Goal: Task Accomplishment & Management: Manage account settings

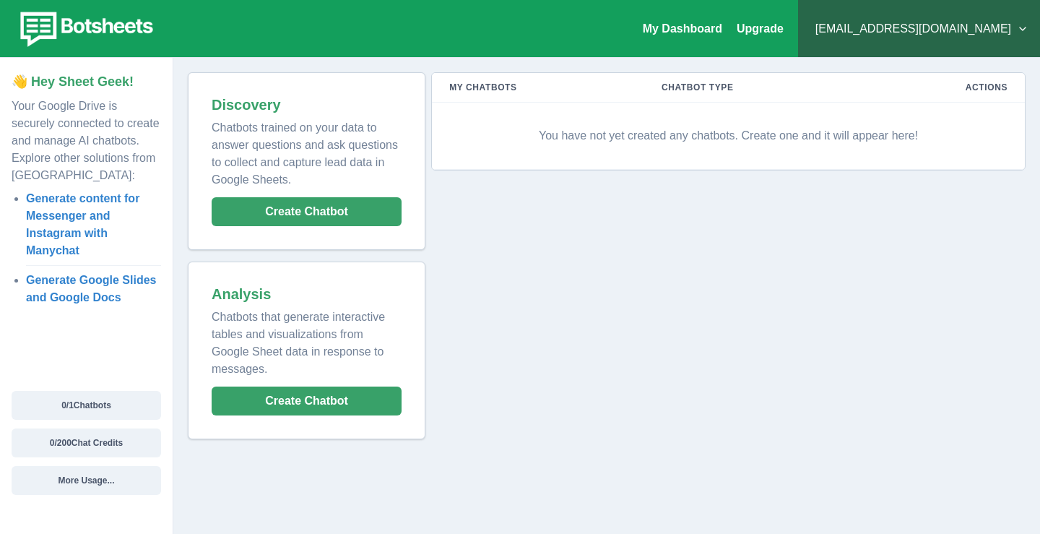
click at [163, 340] on div at bounding box center [86, 335] width 173 height 35
click at [691, 33] on link "My Dashboard" at bounding box center [682, 28] width 79 height 12
click at [927, 35] on button "[EMAIL_ADDRESS][DOMAIN_NAME]" at bounding box center [919, 28] width 219 height 29
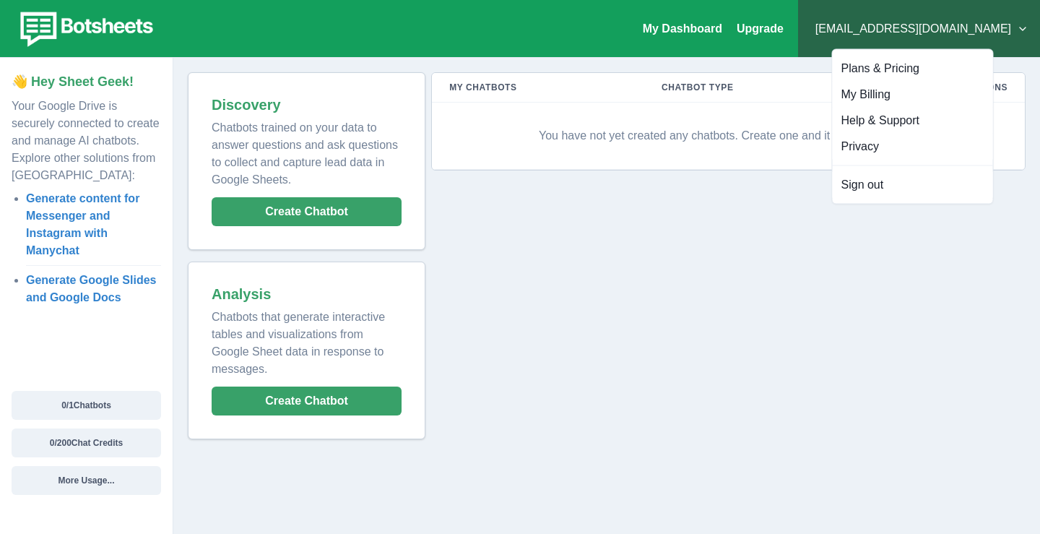
click at [790, 231] on div "My Chatbots Chatbot Type Actions You have not yet created any chatbots. Create …" at bounding box center [726, 255] width 600 height 367
drag, startPoint x: 790, startPoint y: 231, endPoint x: 781, endPoint y: 231, distance: 8.7
click at [781, 231] on div "My Chatbots Chatbot Type Actions You have not yet created any chatbots. Create …" at bounding box center [726, 255] width 600 height 367
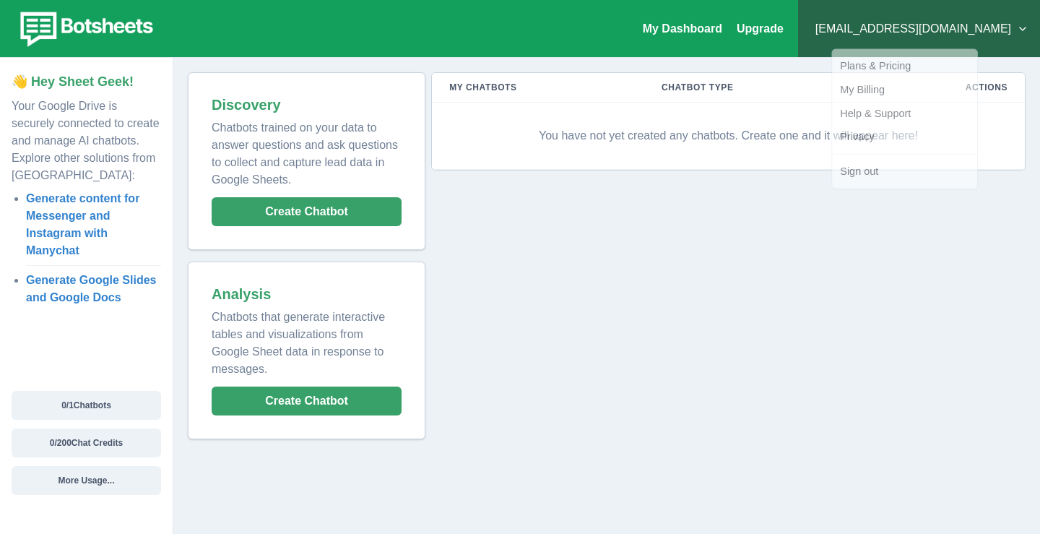
click at [781, 231] on div "My Chatbots Chatbot Type Actions You have not yet created any chatbots. Create …" at bounding box center [726, 255] width 600 height 367
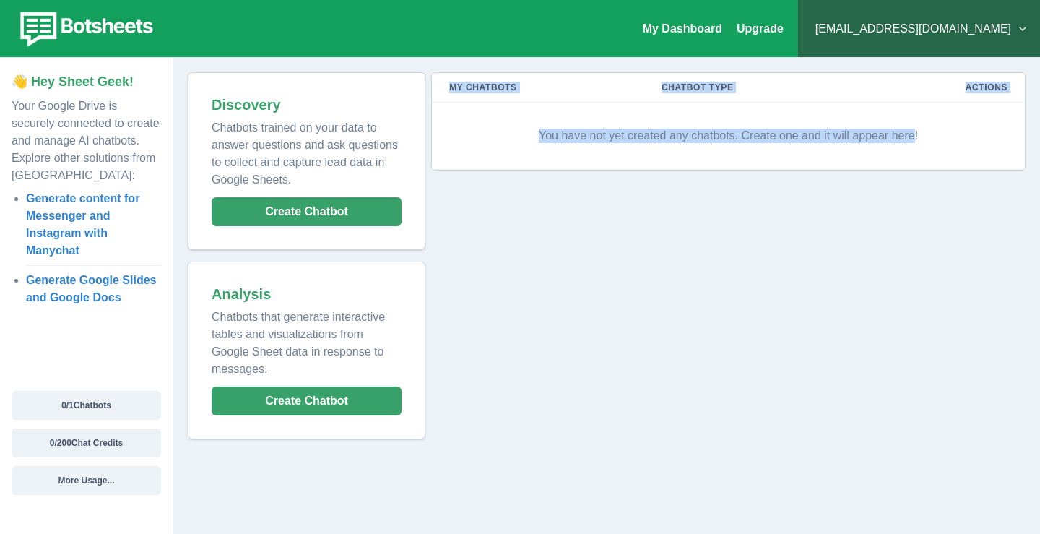
click at [781, 231] on div "My Chatbots Chatbot Type Actions You have not yet created any chatbots. Create …" at bounding box center [726, 255] width 600 height 367
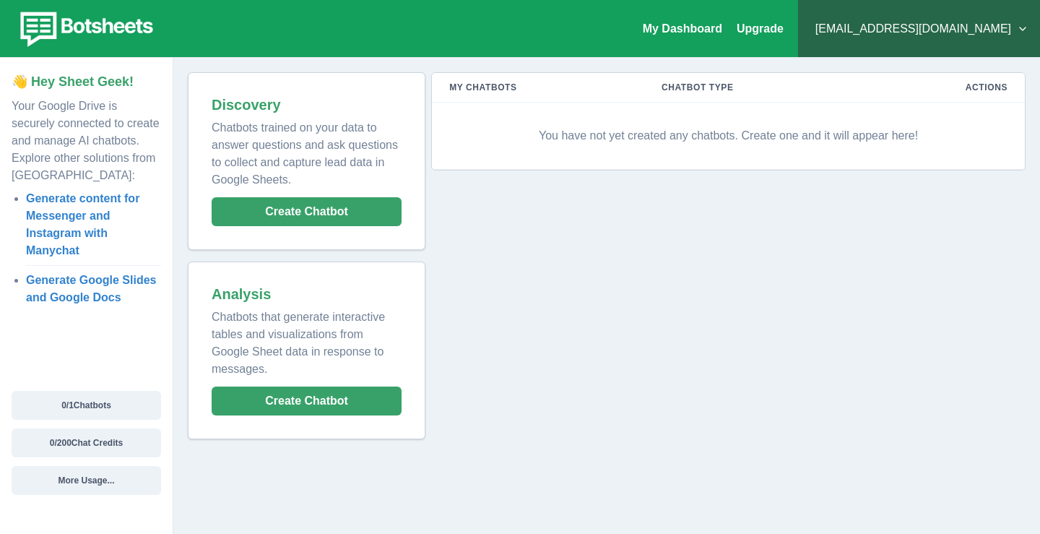
click at [176, 338] on div "Discovery Chatbots trained on your data to answer questions and ask questions t…" at bounding box center [606, 256] width 867 height 396
click at [717, 33] on link "My Dashboard" at bounding box center [682, 28] width 79 height 12
click at [115, 486] on button "More Usage..." at bounding box center [87, 480] width 150 height 29
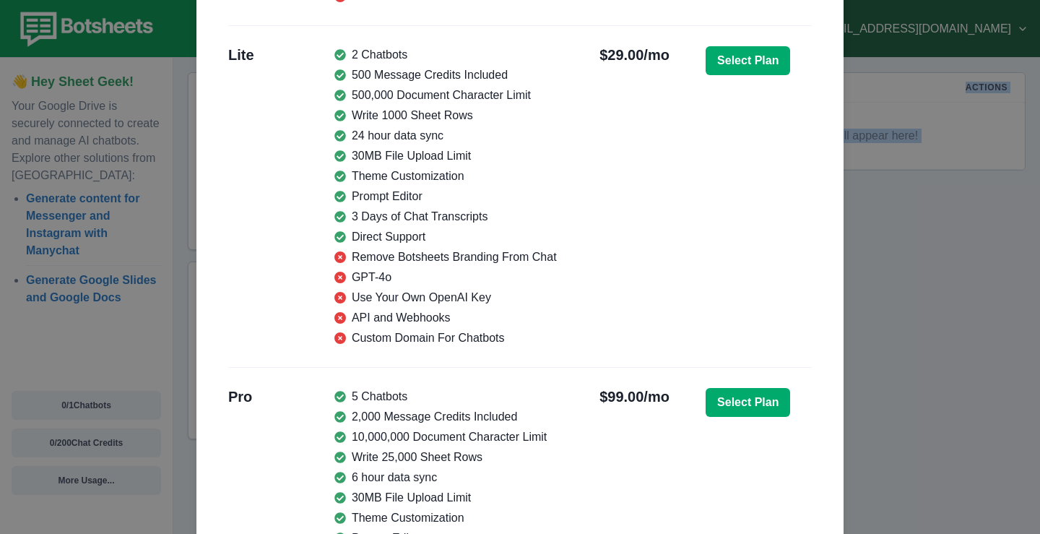
drag, startPoint x: 392, startPoint y: 255, endPoint x: 411, endPoint y: 569, distance: 314.1
click at [411, 533] on html "My Dashboard Upgrade [EMAIL_ADDRESS][DOMAIN_NAME] Plans & Pricing My Billing He…" at bounding box center [520, 267] width 1040 height 534
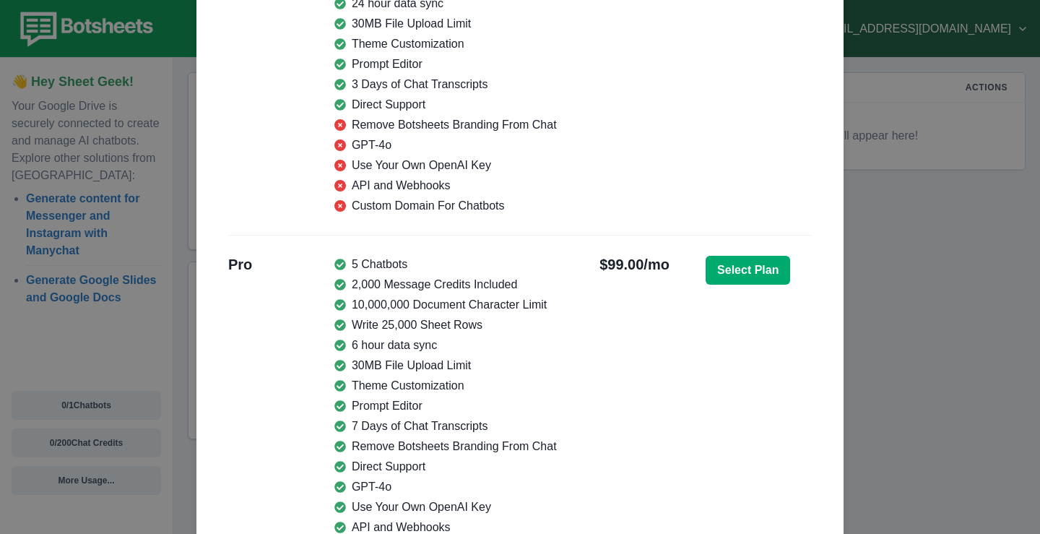
click at [447, 237] on div "Free 1 Chatbot 30 Message Credits Included 100,000 Document Character Limit Wri…" at bounding box center [520, 255] width 584 height 1343
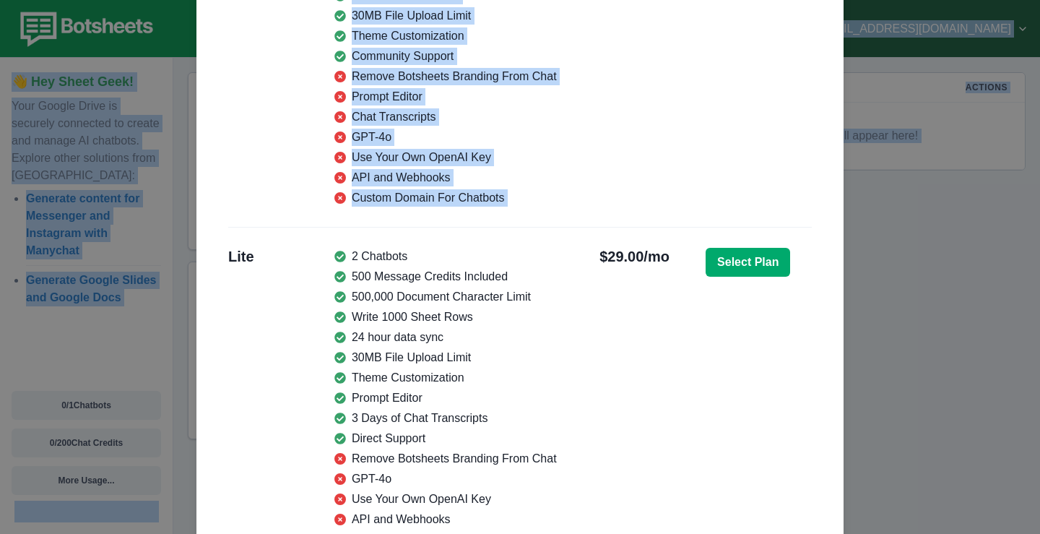
scroll to position [0, 0]
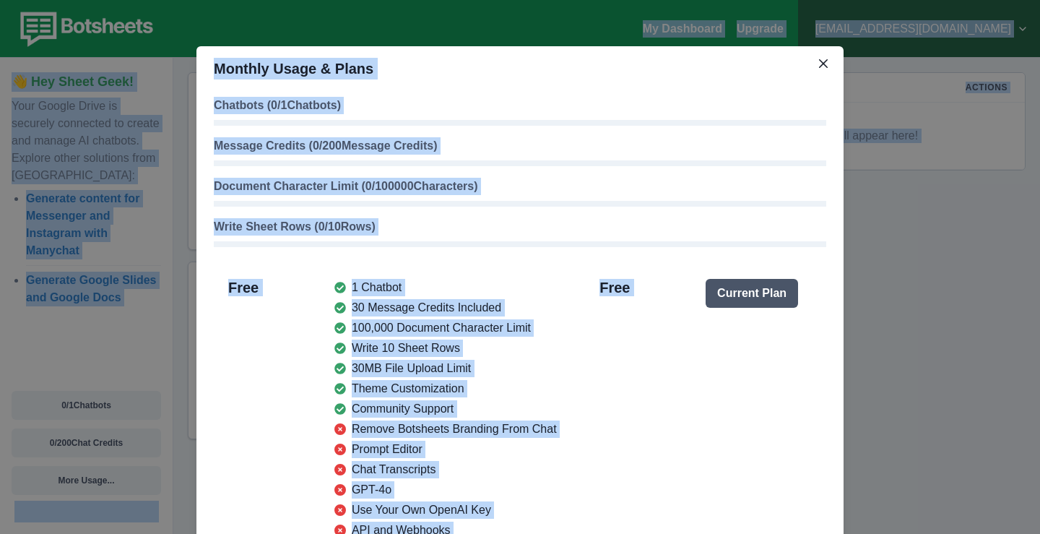
drag, startPoint x: 447, startPoint y: 237, endPoint x: 450, endPoint y: 189, distance: 48.5
click at [433, 0] on html "My Dashboard Upgrade [EMAIL_ADDRESS][DOMAIN_NAME] Plans & Pricing My Billing He…" at bounding box center [520, 267] width 1040 height 534
click at [457, 236] on div "Write Sheet Rows ( 0 / 10 Rows)" at bounding box center [520, 232] width 613 height 29
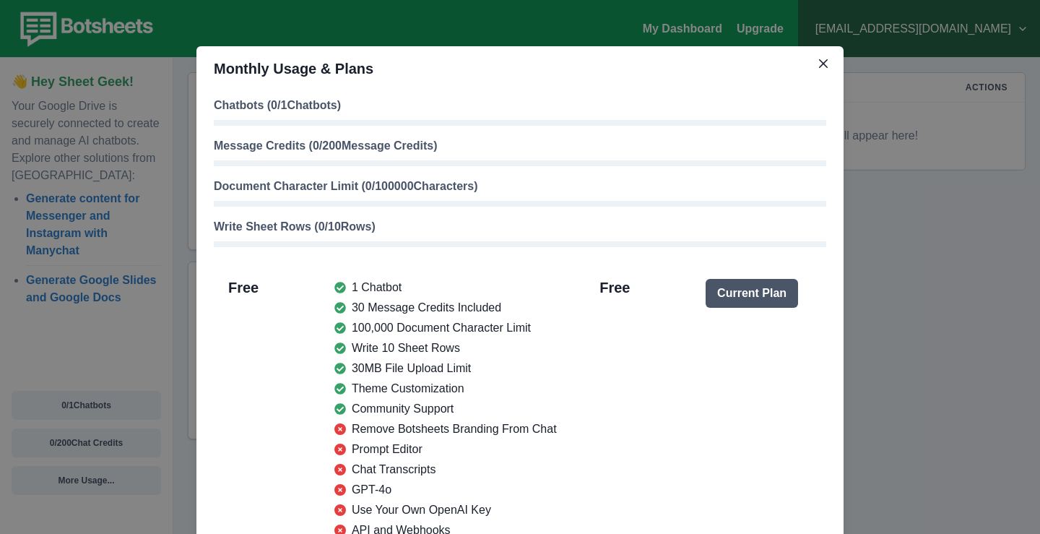
click at [902, 229] on div "Monthly Usage & Plans Chatbots ( 0 / 1 Chatbots) Message Credits ( 0 / 200 Mess…" at bounding box center [520, 267] width 1040 height 534
